Goal: Contribute content

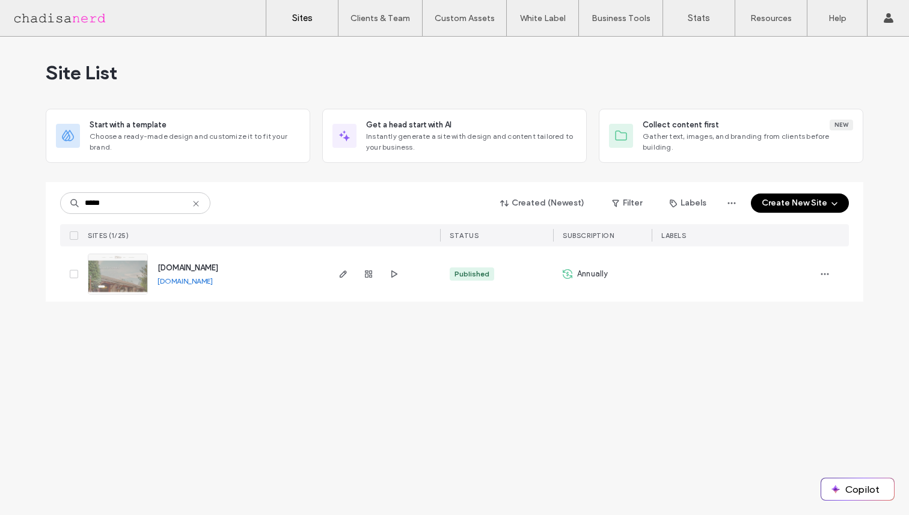
type input "*****"
click at [118, 275] on img at bounding box center [117, 295] width 59 height 82
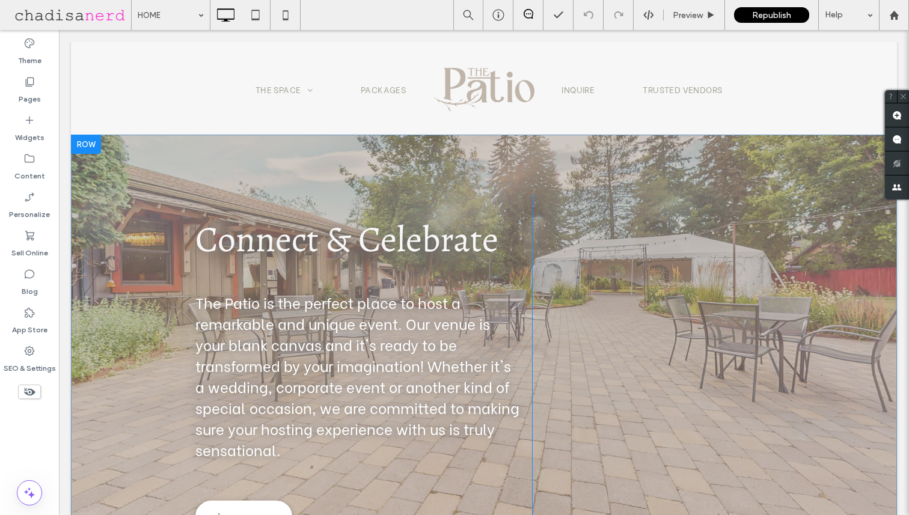
click at [118, 171] on div "Connect & Celebrate The Patio is the perfect place to host a remarkable and uni…" at bounding box center [484, 367] width 826 height 464
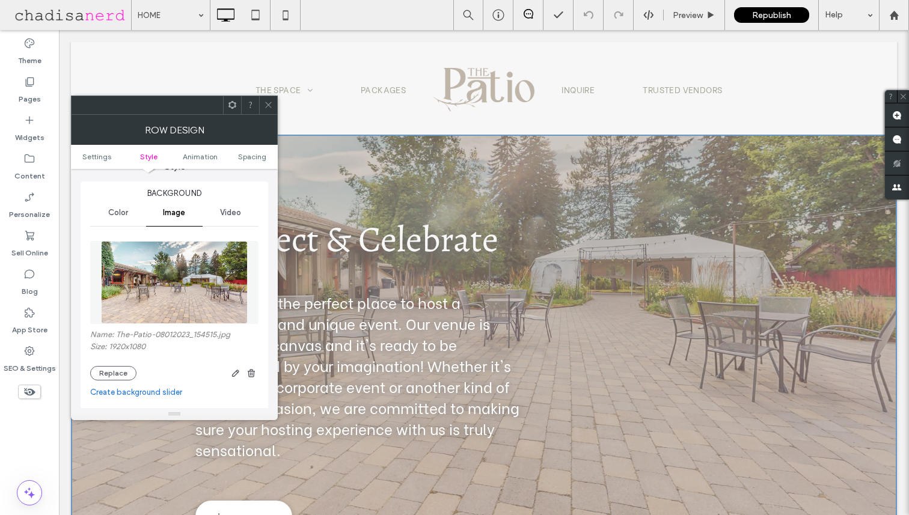
scroll to position [125, 0]
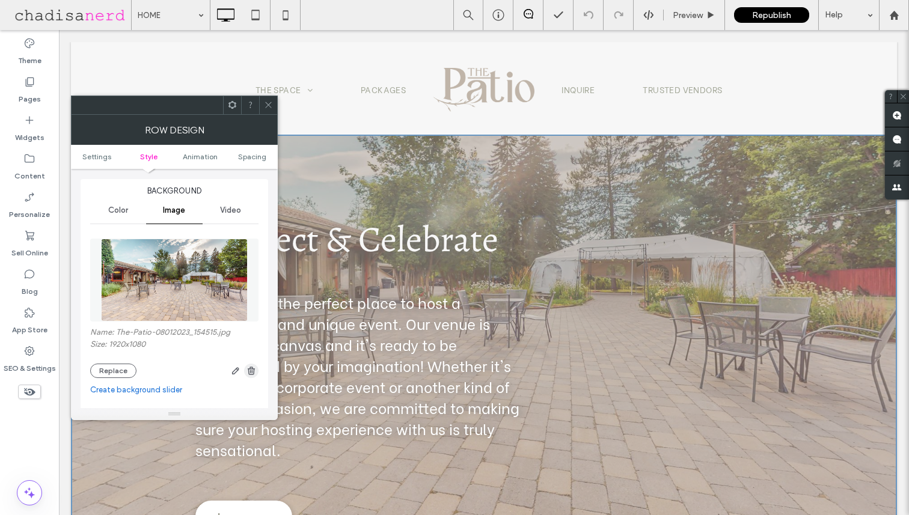
click at [252, 375] on use "button" at bounding box center [251, 371] width 7 height 8
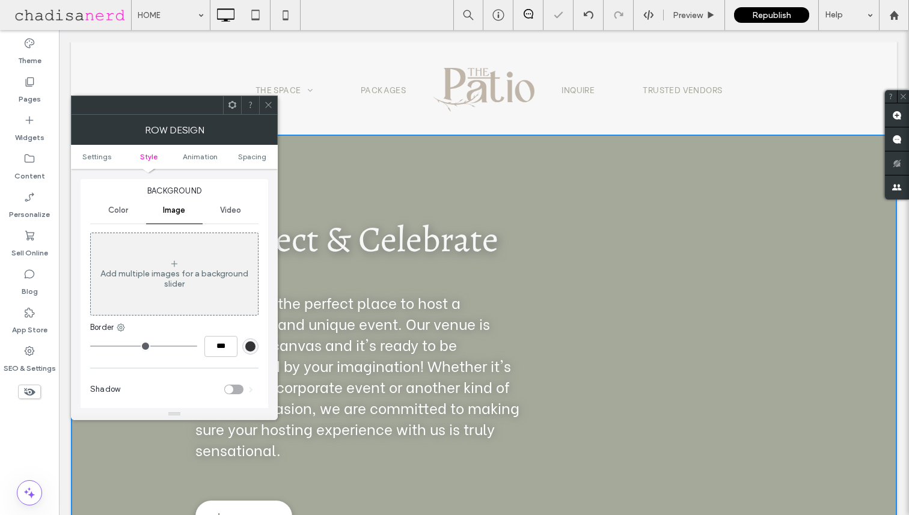
click at [231, 213] on span "Video" at bounding box center [230, 211] width 21 height 10
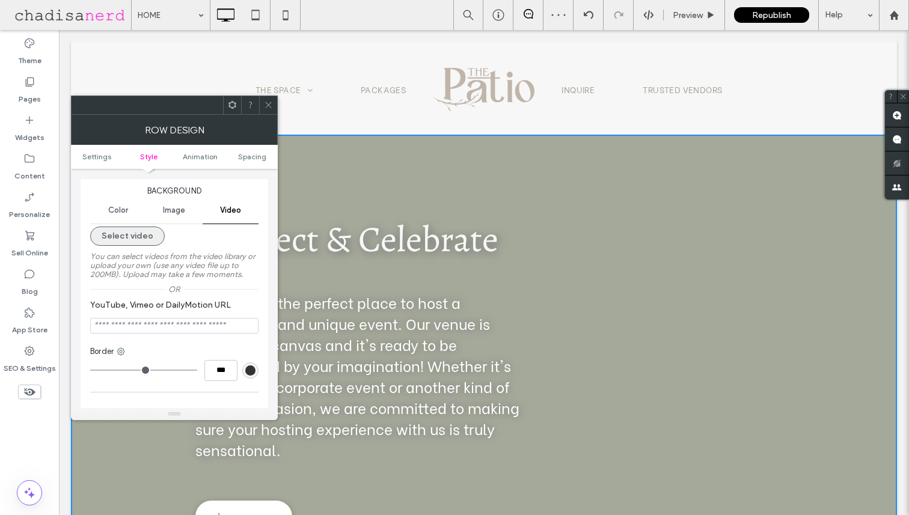
click at [136, 238] on button "Select video" at bounding box center [127, 236] width 75 height 19
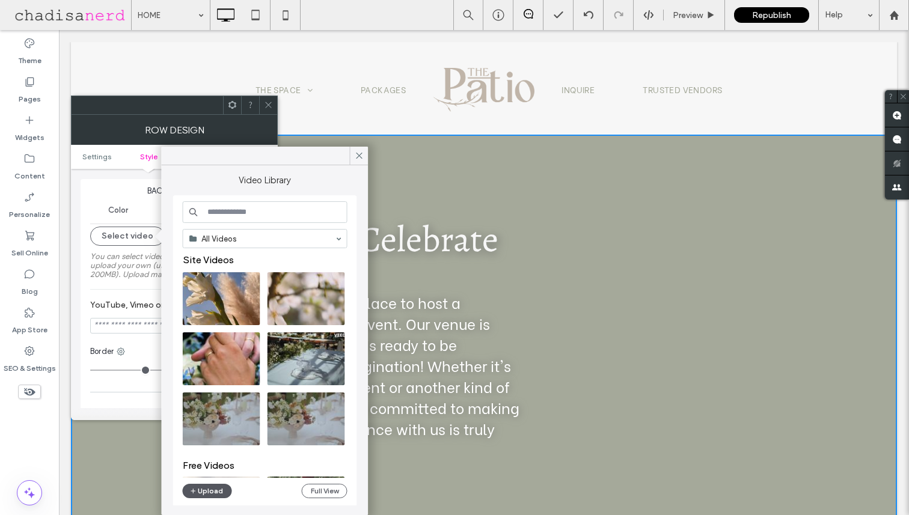
click at [206, 490] on button "Upload" at bounding box center [207, 491] width 49 height 14
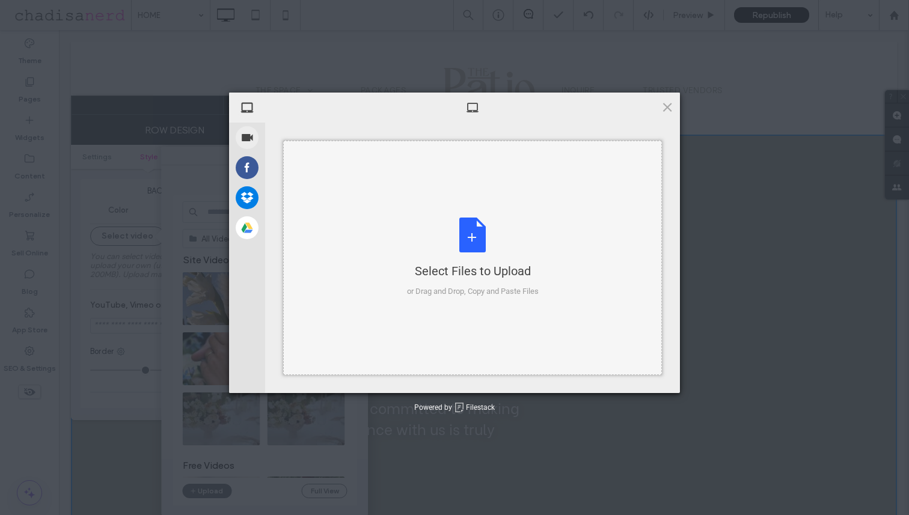
click at [476, 233] on div "Select Files to Upload or Drag and Drop, Copy and Paste Files" at bounding box center [473, 258] width 132 height 80
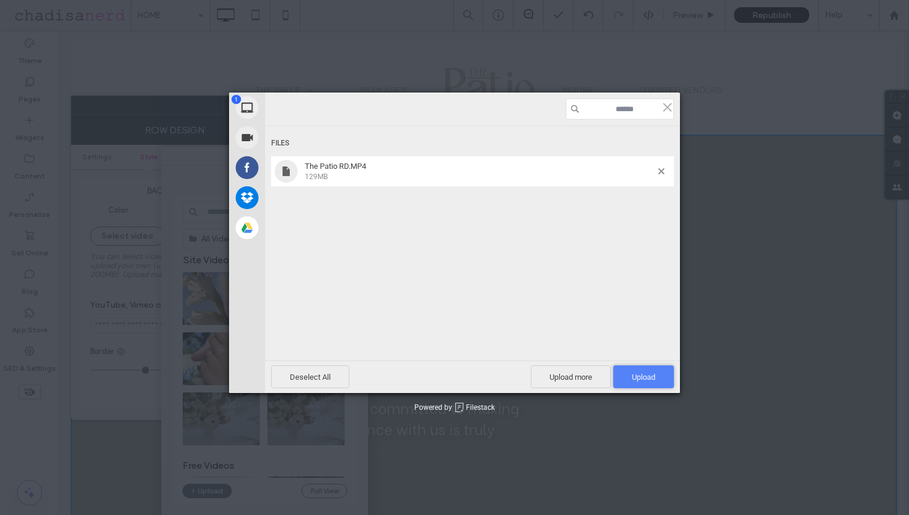
click at [646, 374] on span "Upload 1" at bounding box center [643, 377] width 23 height 9
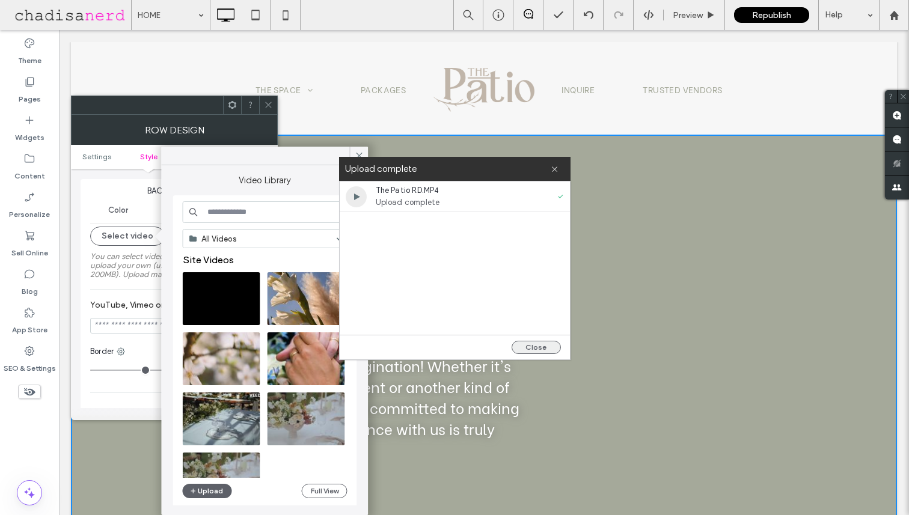
click at [539, 347] on button "Close" at bounding box center [536, 347] width 49 height 13
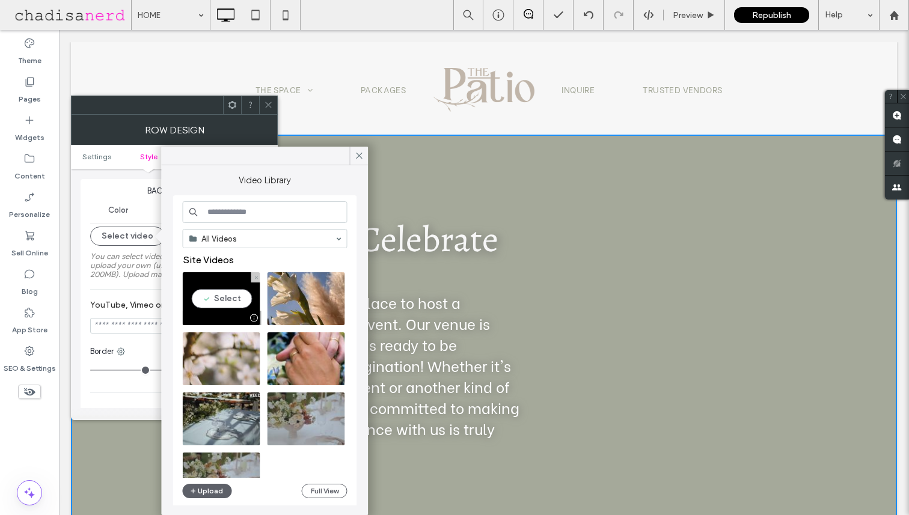
click at [222, 299] on video at bounding box center [222, 298] width 78 height 53
type input "**********"
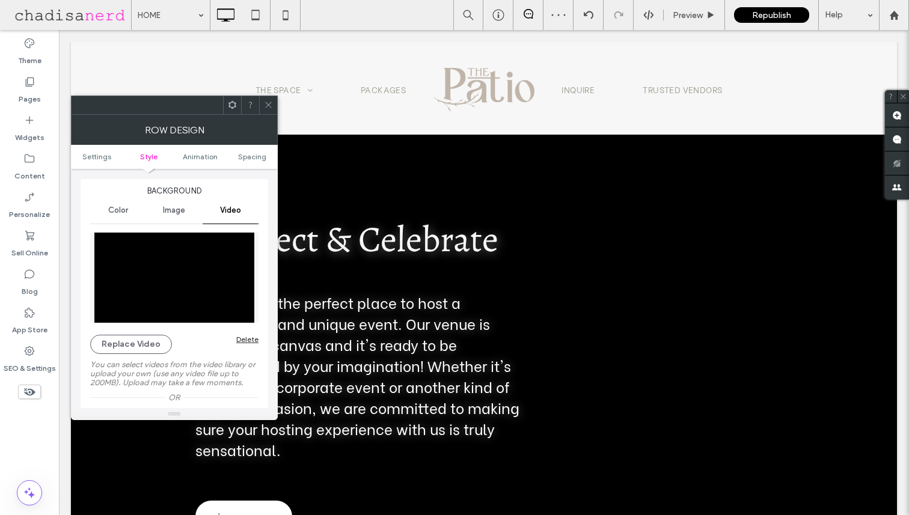
click at [269, 103] on icon at bounding box center [268, 104] width 9 height 9
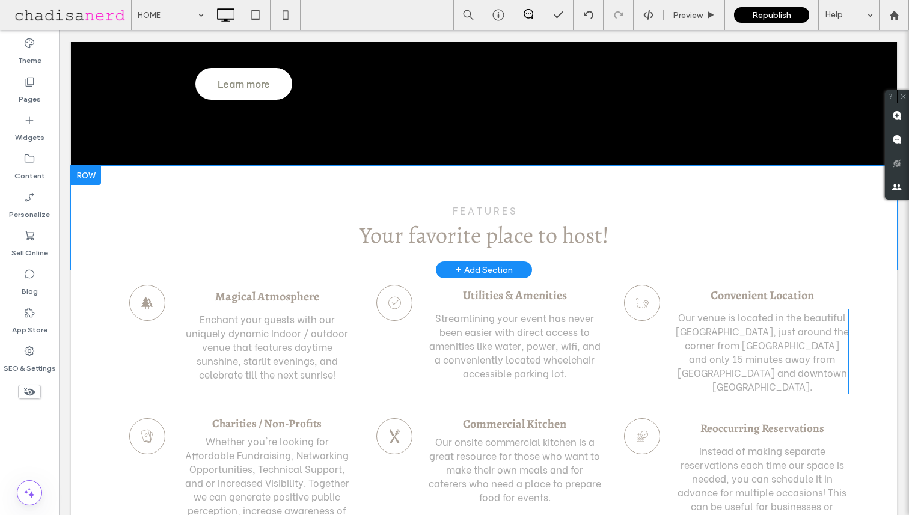
scroll to position [438, 0]
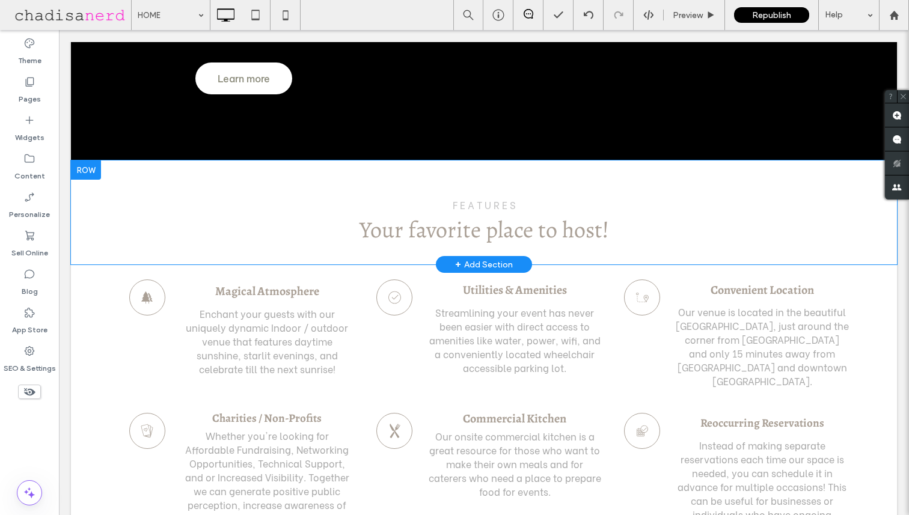
click at [90, 175] on div at bounding box center [86, 170] width 30 height 19
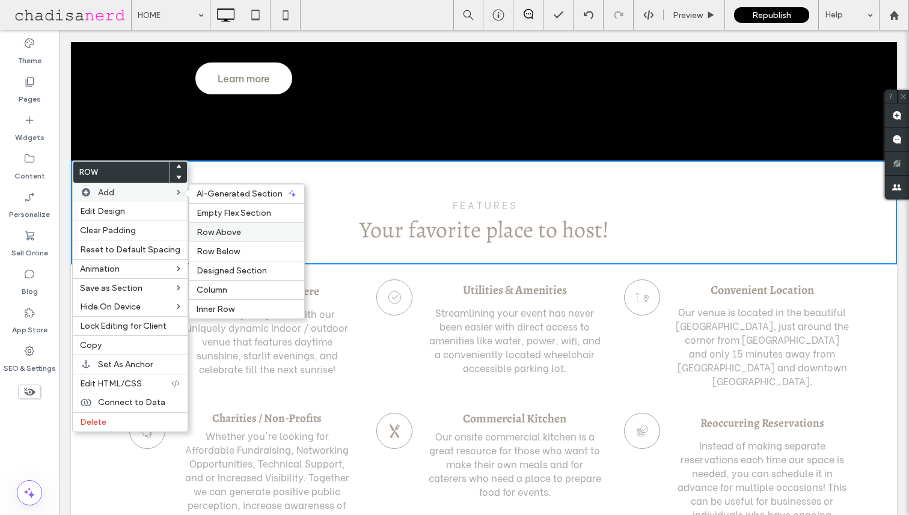
click at [228, 234] on span "Row Above" at bounding box center [219, 232] width 44 height 10
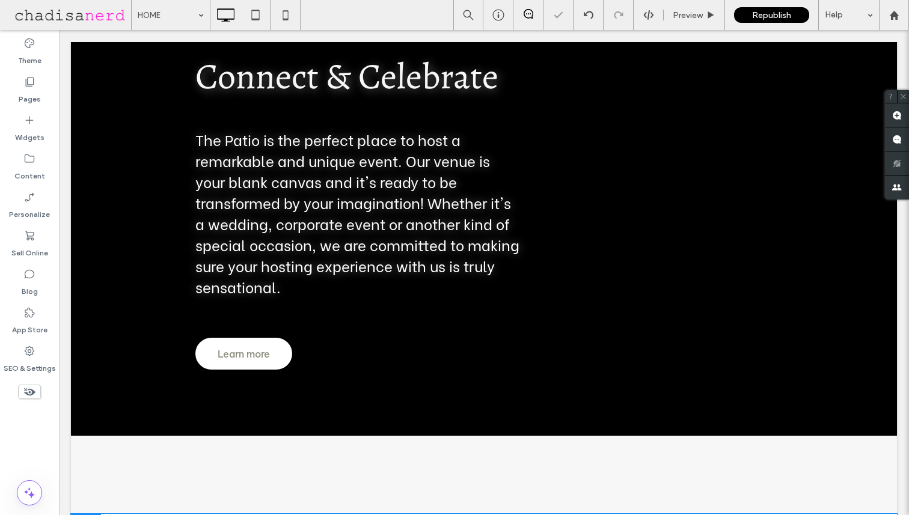
scroll to position [126, 0]
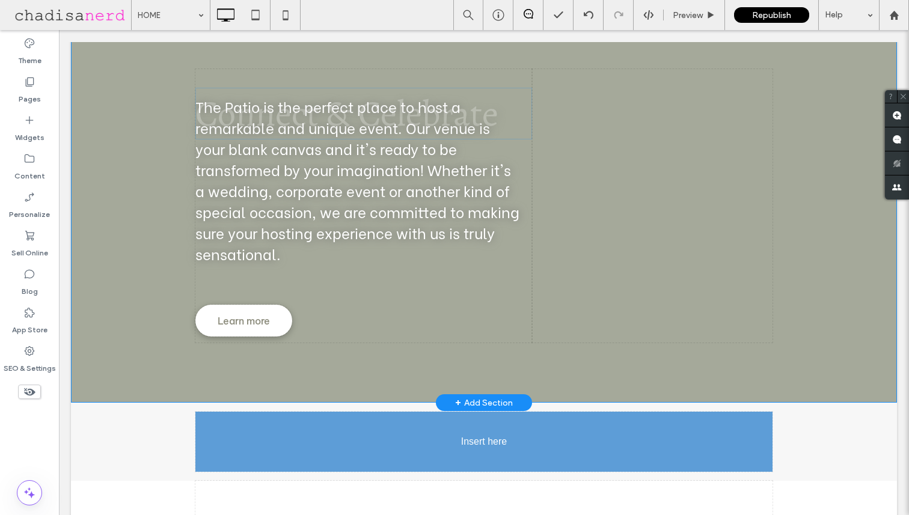
drag, startPoint x: 320, startPoint y: 104, endPoint x: 302, endPoint y: 440, distance: 336.5
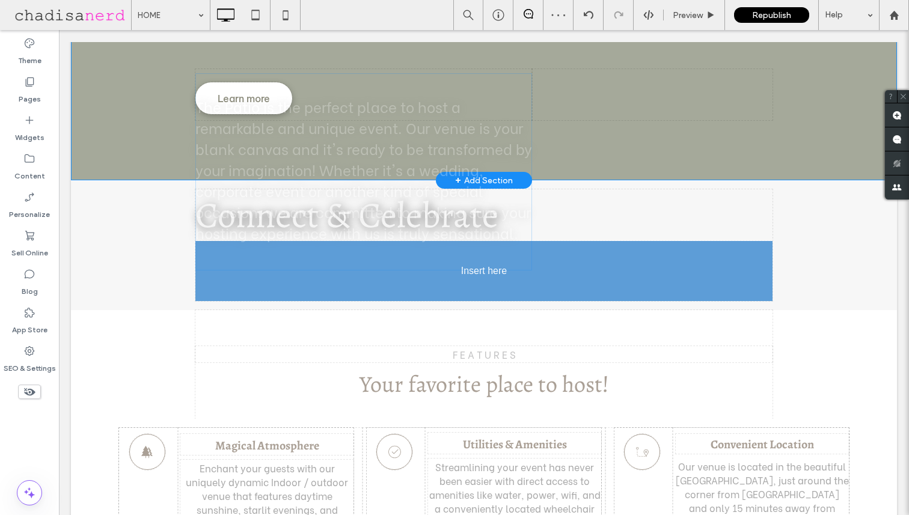
drag, startPoint x: 295, startPoint y: 137, endPoint x: 295, endPoint y: 290, distance: 152.7
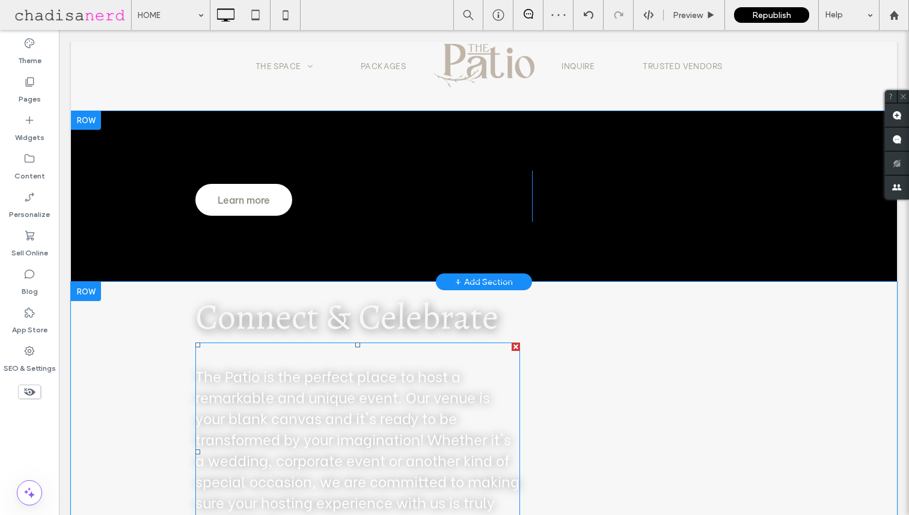
scroll to position [0, 0]
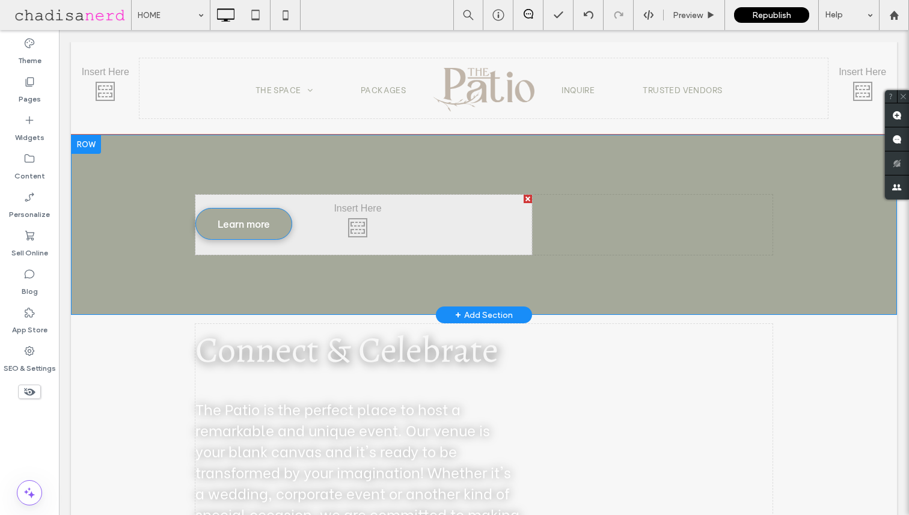
drag, startPoint x: 258, startPoint y: 229, endPoint x: 311, endPoint y: 489, distance: 265.6
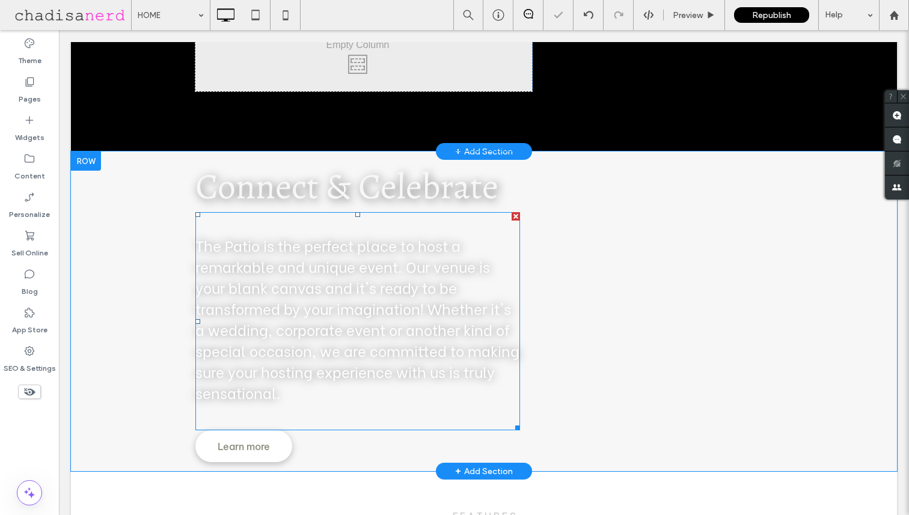
scroll to position [164, 0]
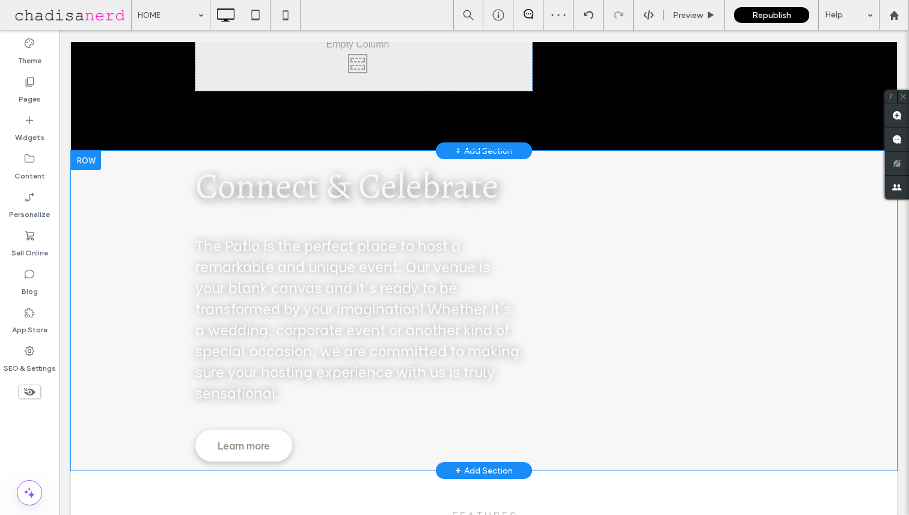
click at [90, 166] on div at bounding box center [86, 160] width 30 height 19
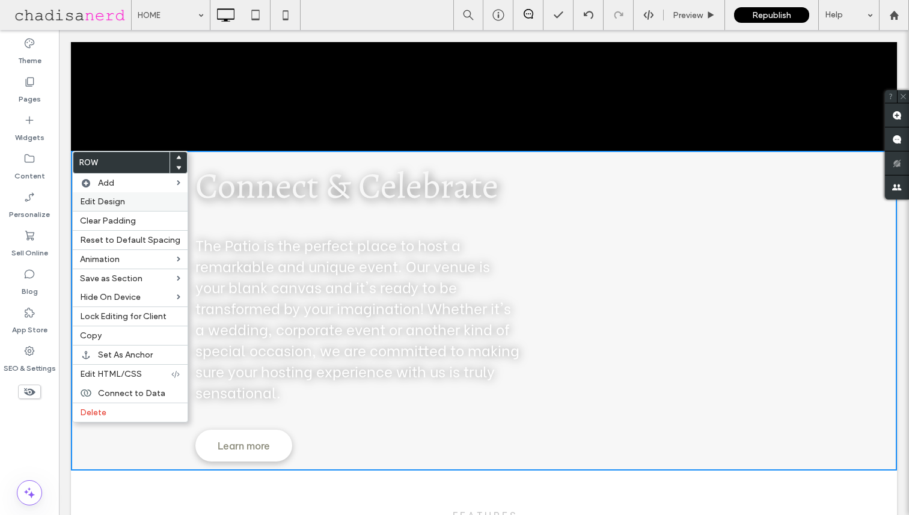
click at [125, 198] on label "Edit Design" at bounding box center [130, 202] width 100 height 10
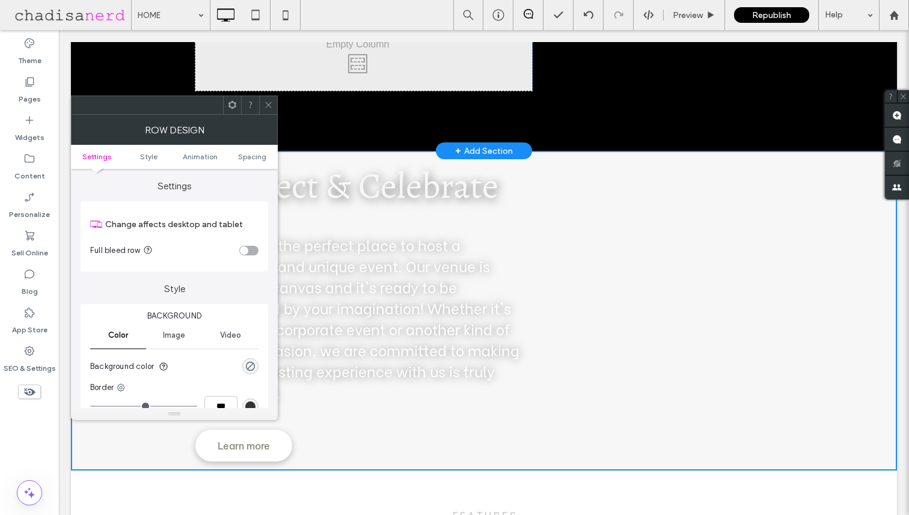
scroll to position [50, 0]
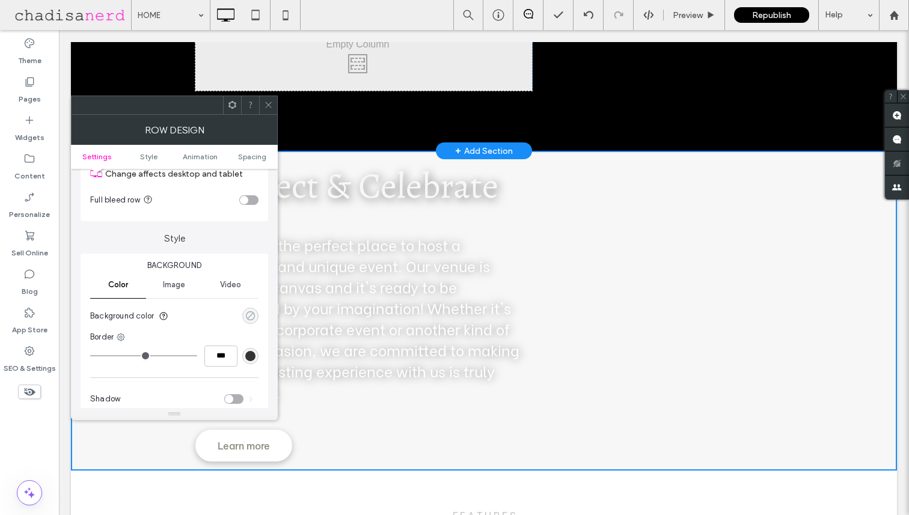
click at [251, 320] on use "rgba(0, 0, 0, 0)" at bounding box center [250, 315] width 9 height 9
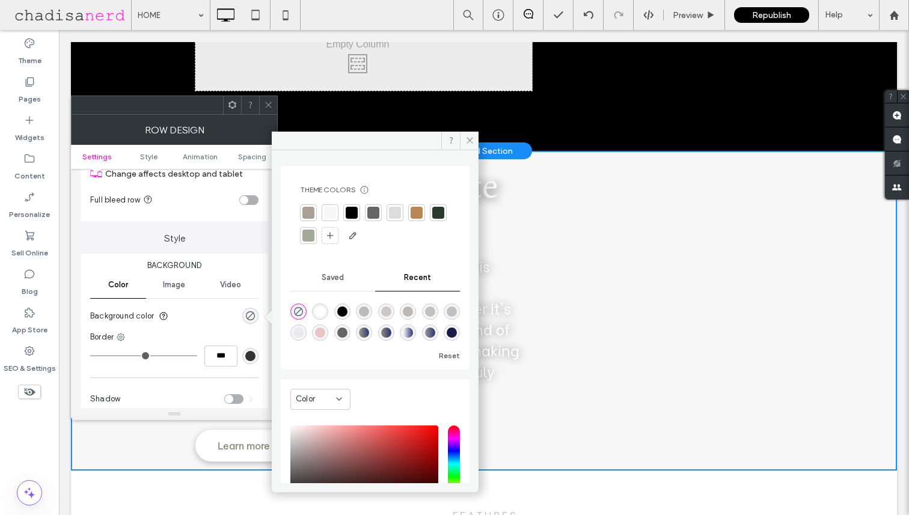
click at [314, 233] on div at bounding box center [308, 236] width 12 height 12
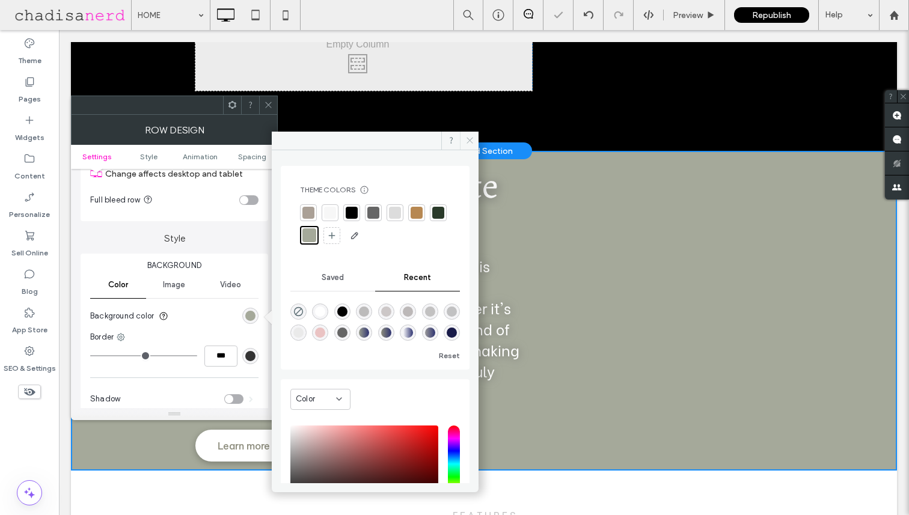
click at [470, 139] on icon at bounding box center [469, 140] width 9 height 9
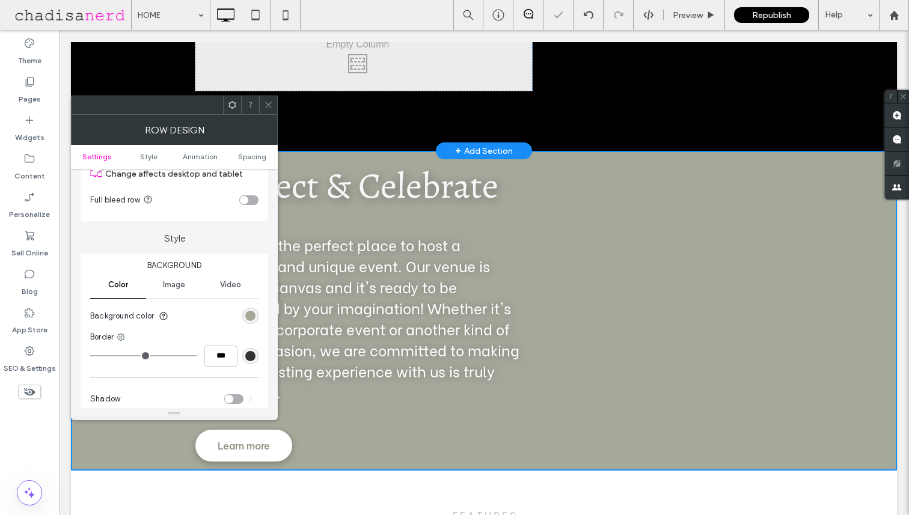
click at [266, 104] on icon at bounding box center [268, 104] width 9 height 9
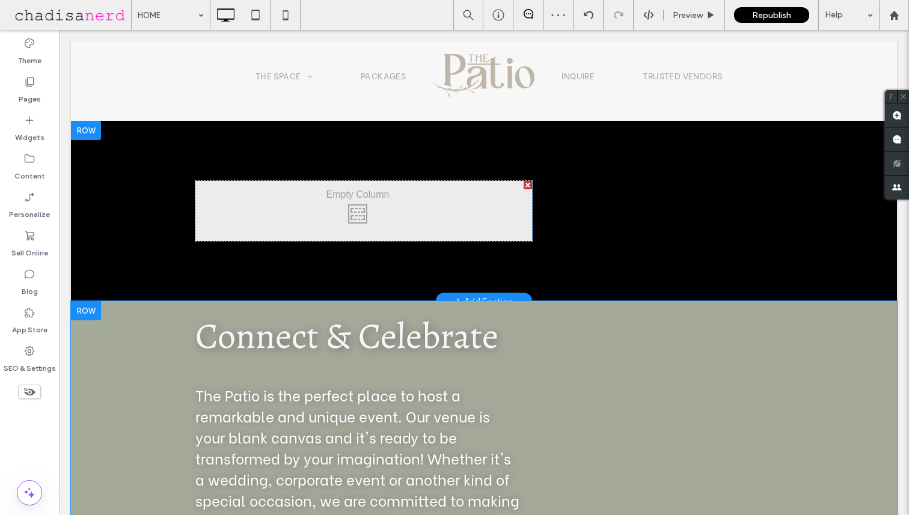
scroll to position [0, 0]
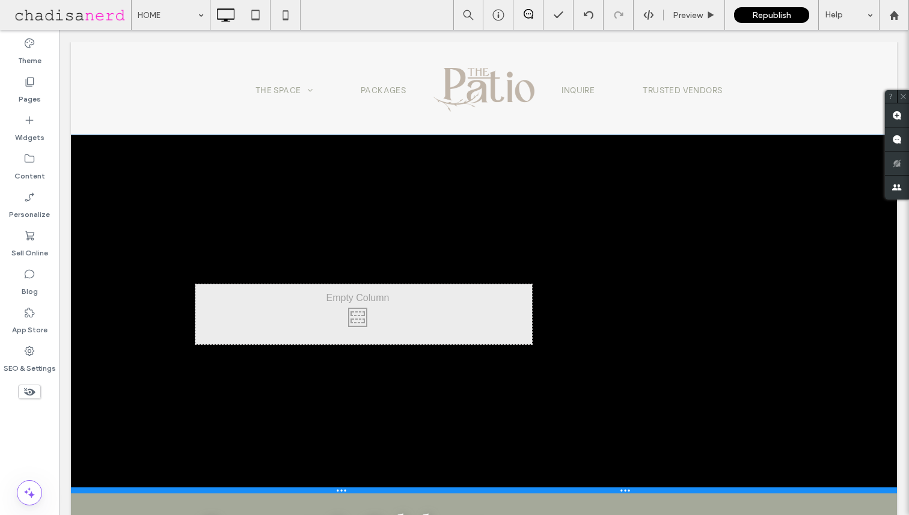
drag, startPoint x: 569, startPoint y: 313, endPoint x: 558, endPoint y: 492, distance: 178.9
click at [558, 492] on div at bounding box center [484, 491] width 826 height 6
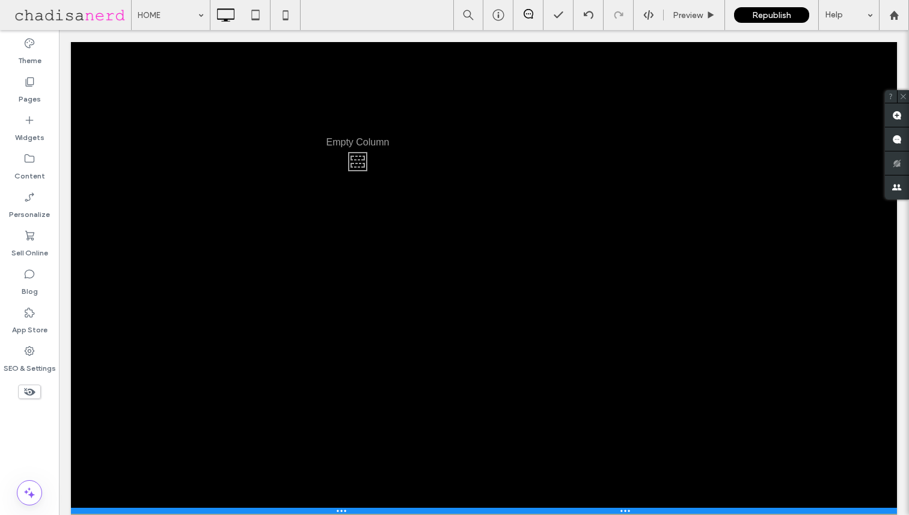
scroll to position [379, 0]
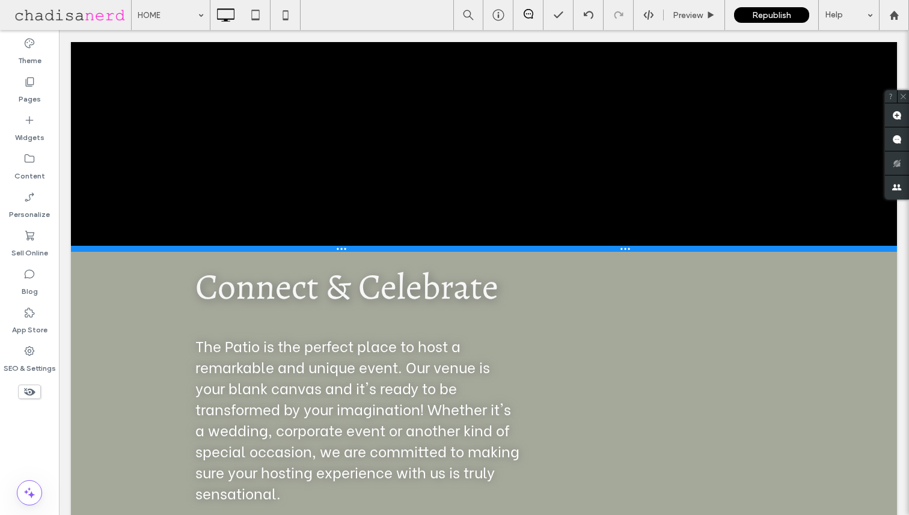
drag, startPoint x: 583, startPoint y: 378, endPoint x: 535, endPoint y: 255, distance: 131.7
click at [535, 252] on div at bounding box center [484, 249] width 826 height 6
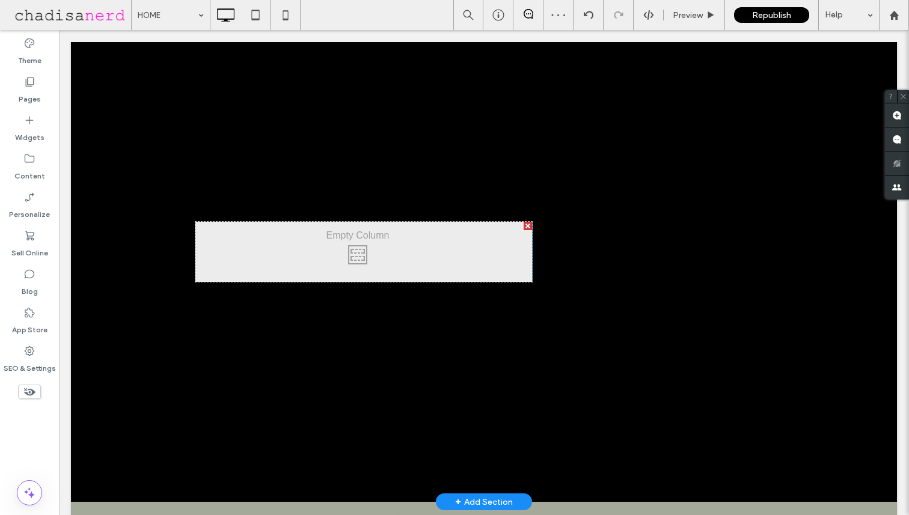
scroll to position [142, 0]
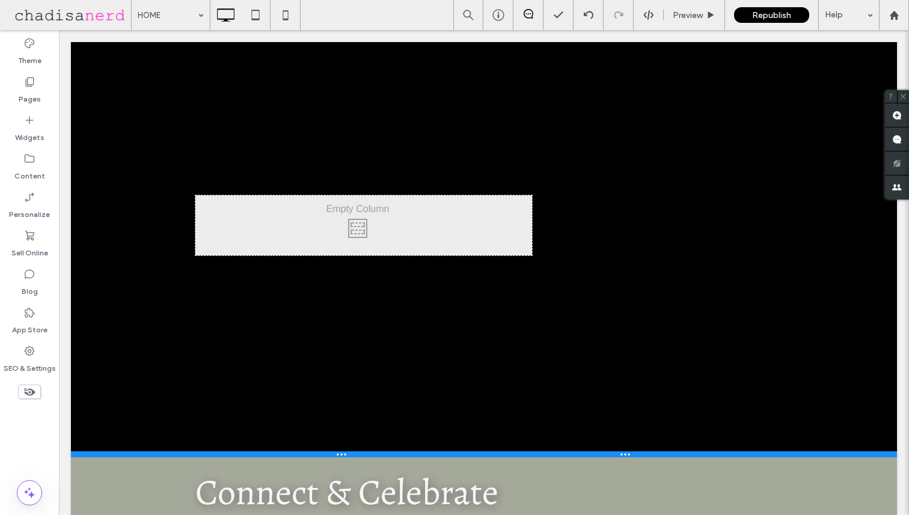
drag, startPoint x: 574, startPoint y: 489, endPoint x: 567, endPoint y: 454, distance: 36.1
click at [567, 454] on div at bounding box center [484, 454] width 826 height 6
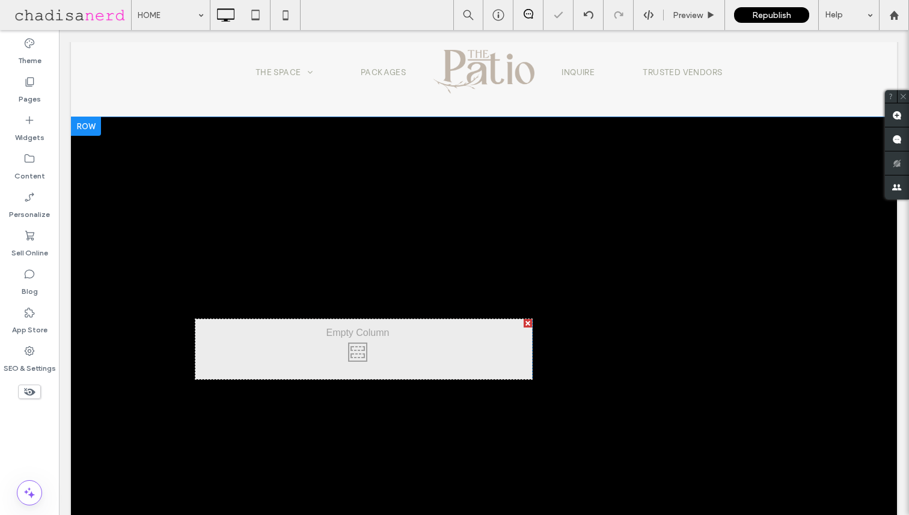
scroll to position [0, 0]
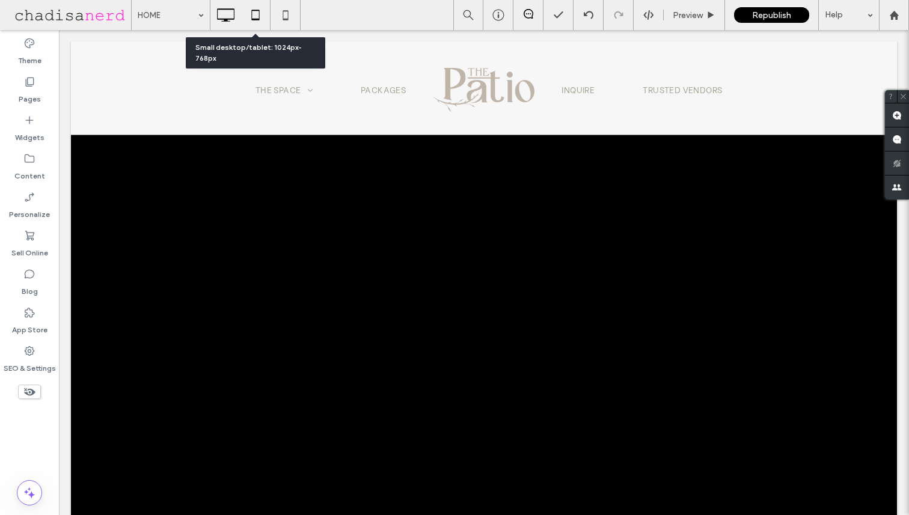
click at [251, 16] on use at bounding box center [255, 15] width 8 height 10
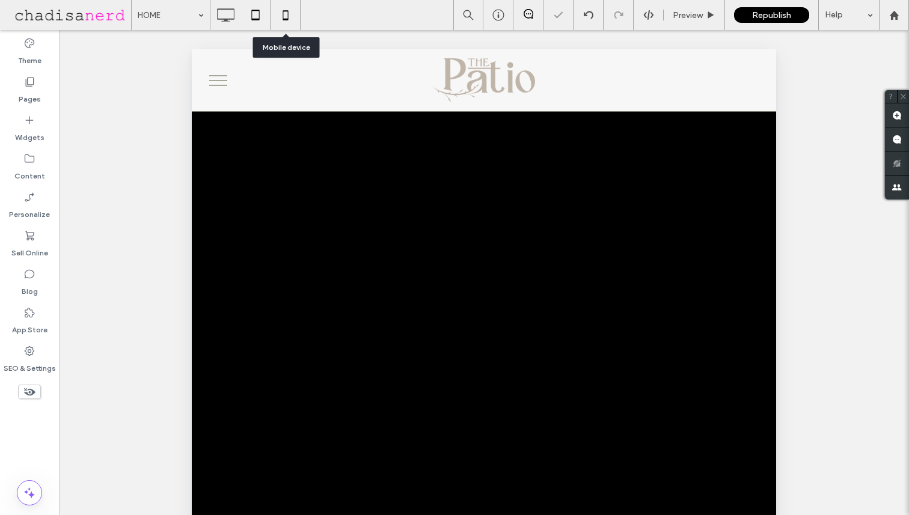
click at [282, 16] on icon at bounding box center [286, 15] width 24 height 24
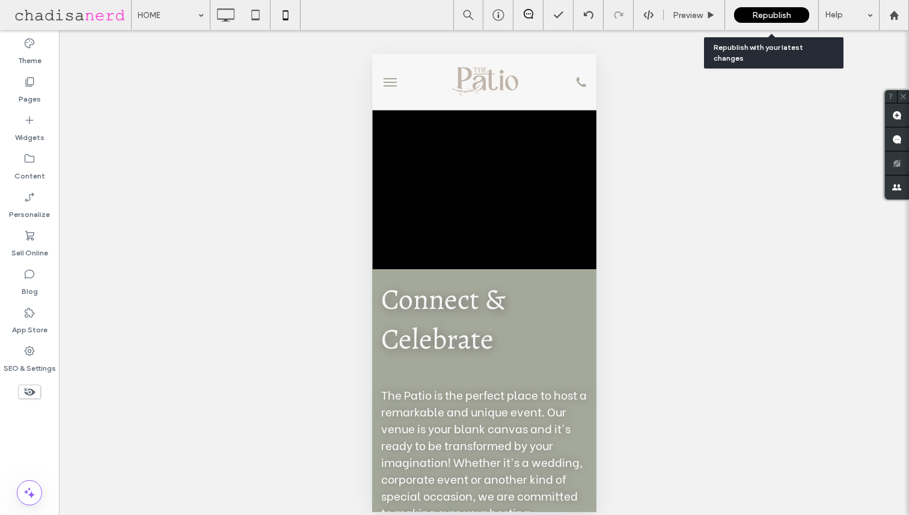
click at [759, 14] on span "Republish" at bounding box center [771, 15] width 39 height 10
